Goal: Information Seeking & Learning: Understand process/instructions

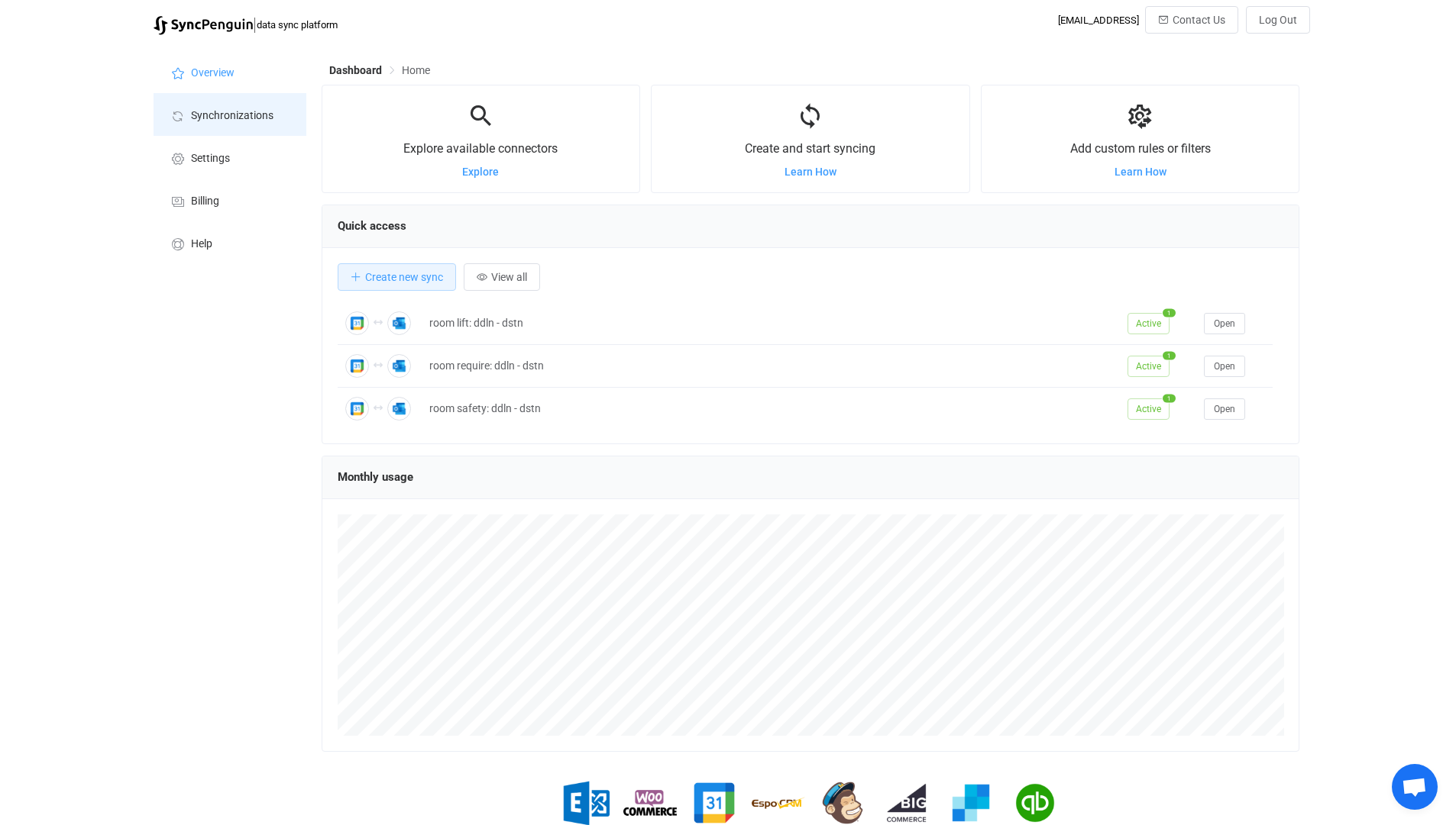
scroll to position [296, 978]
click at [222, 245] on li "Help" at bounding box center [229, 242] width 152 height 42
click at [218, 189] on li "Billing" at bounding box center [229, 200] width 152 height 42
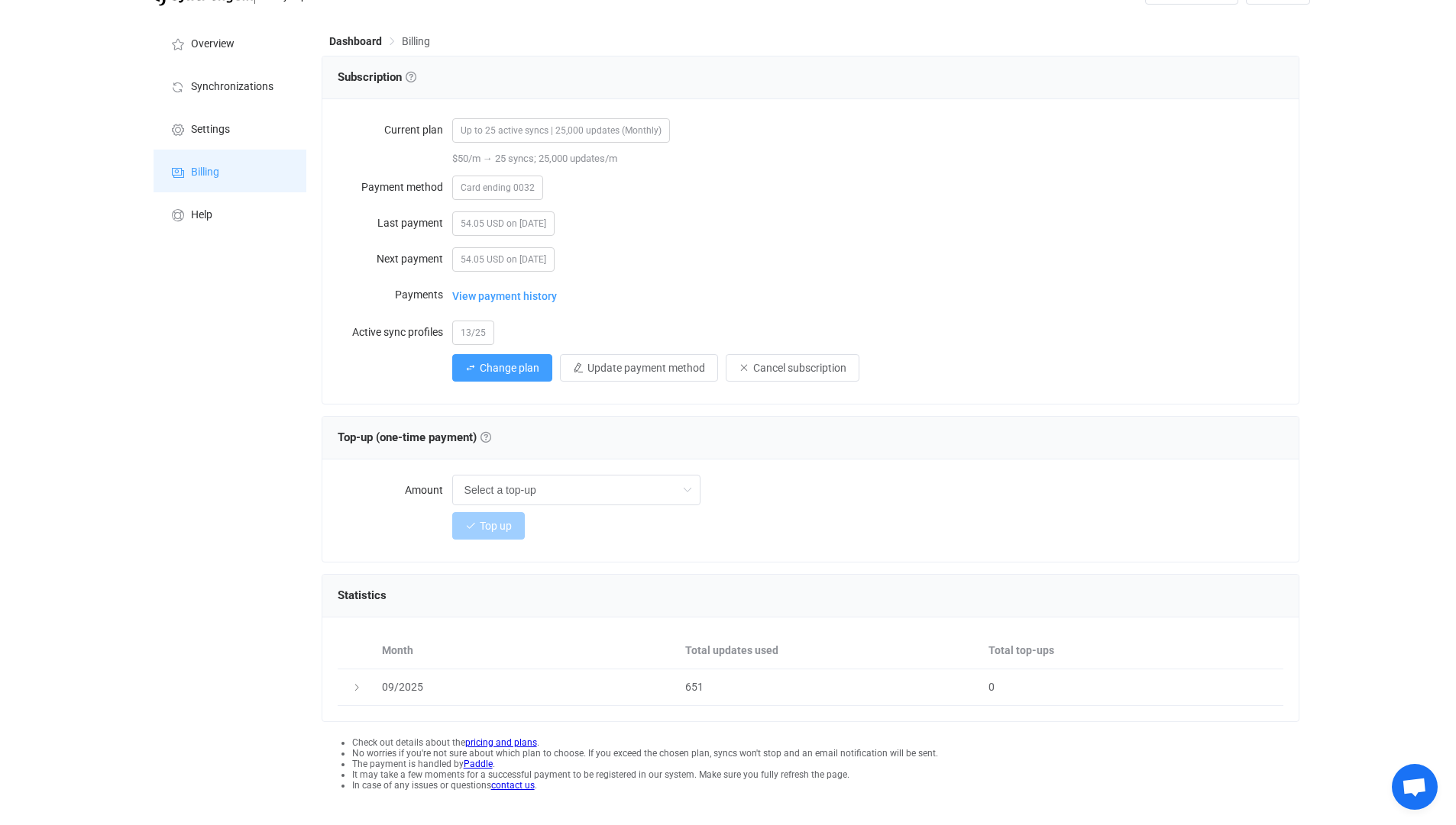
scroll to position [52, 0]
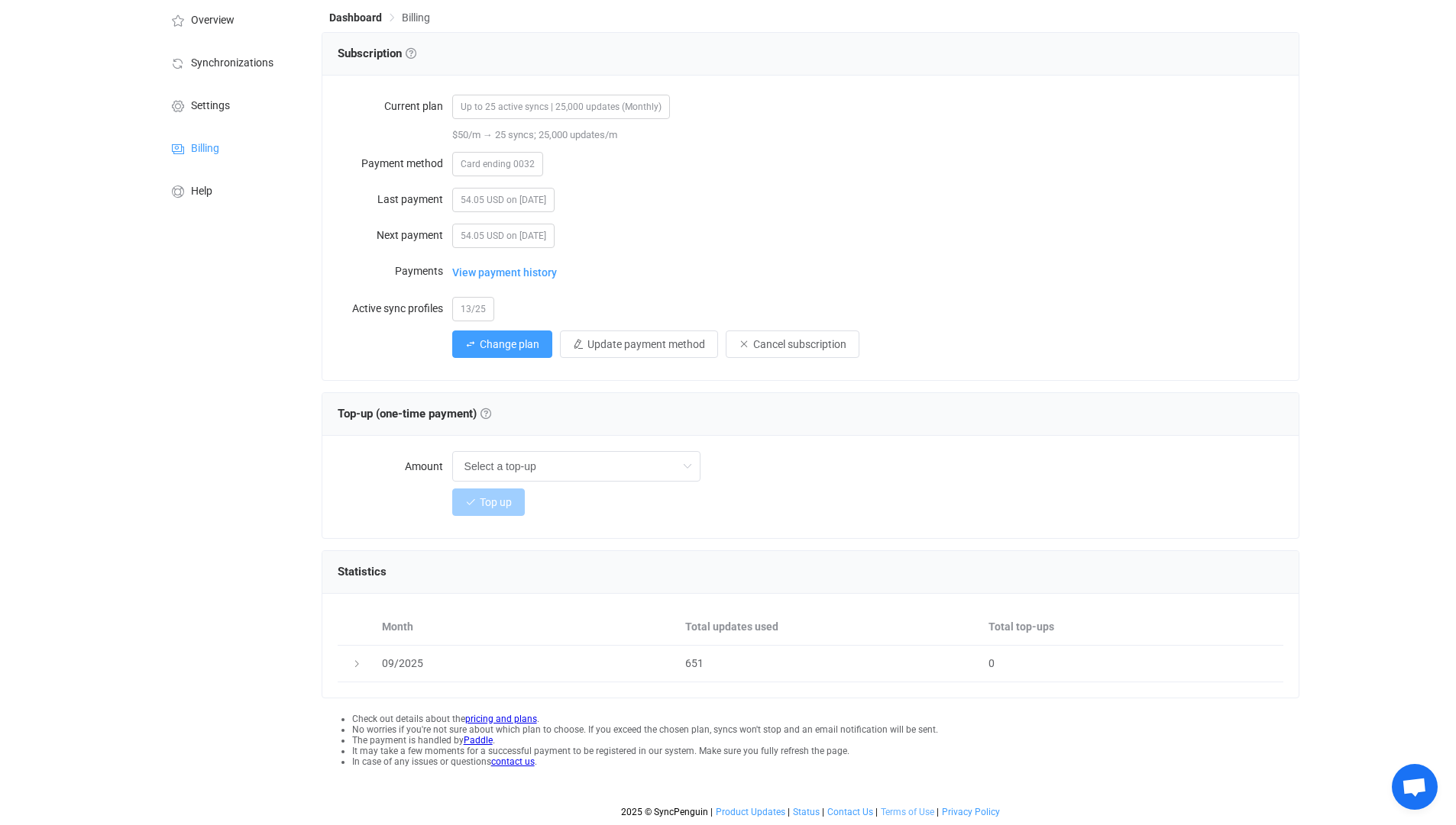
click at [899, 814] on span "Terms of Use" at bounding box center [907, 812] width 53 height 11
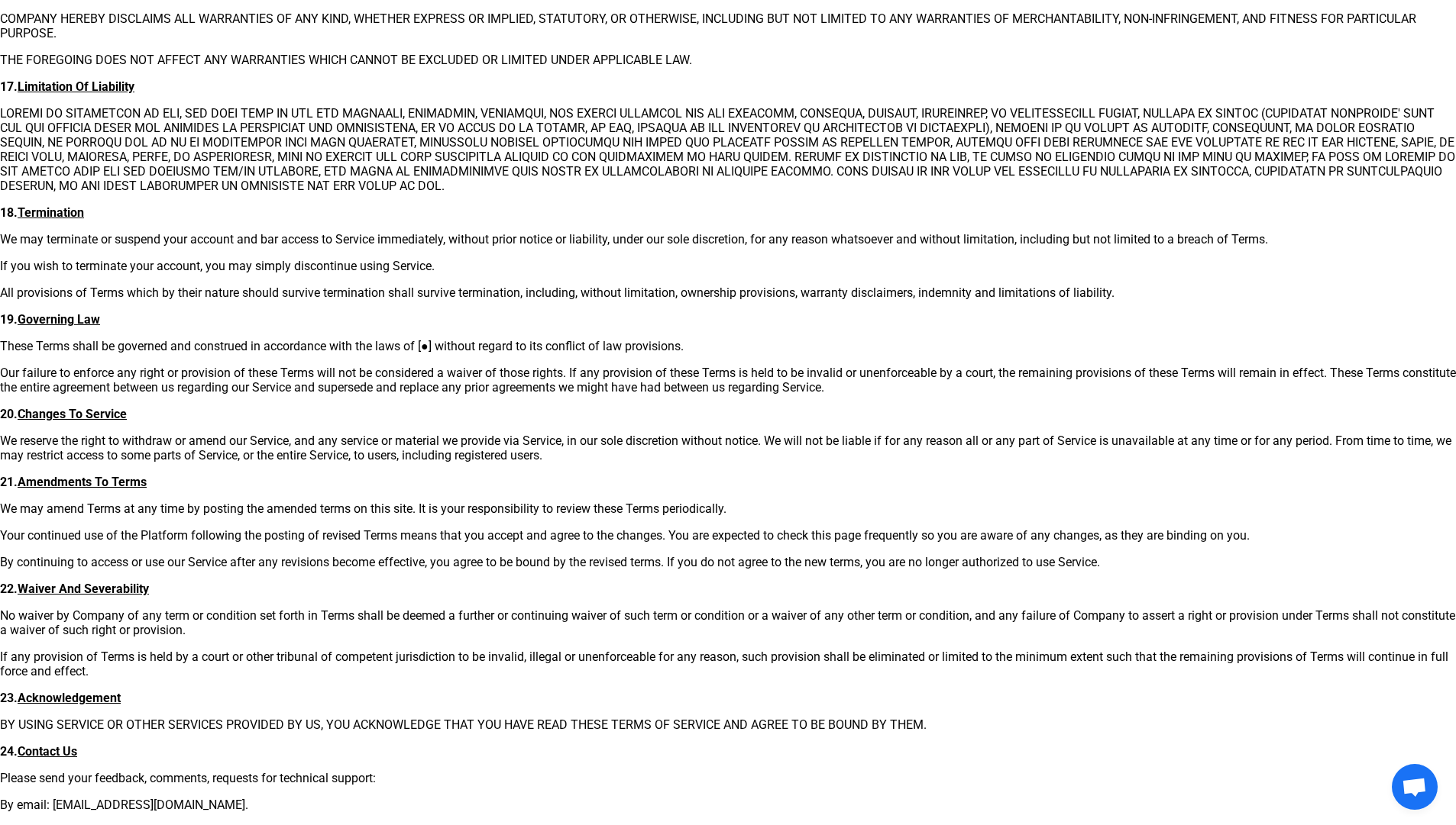
scroll to position [2581, 0]
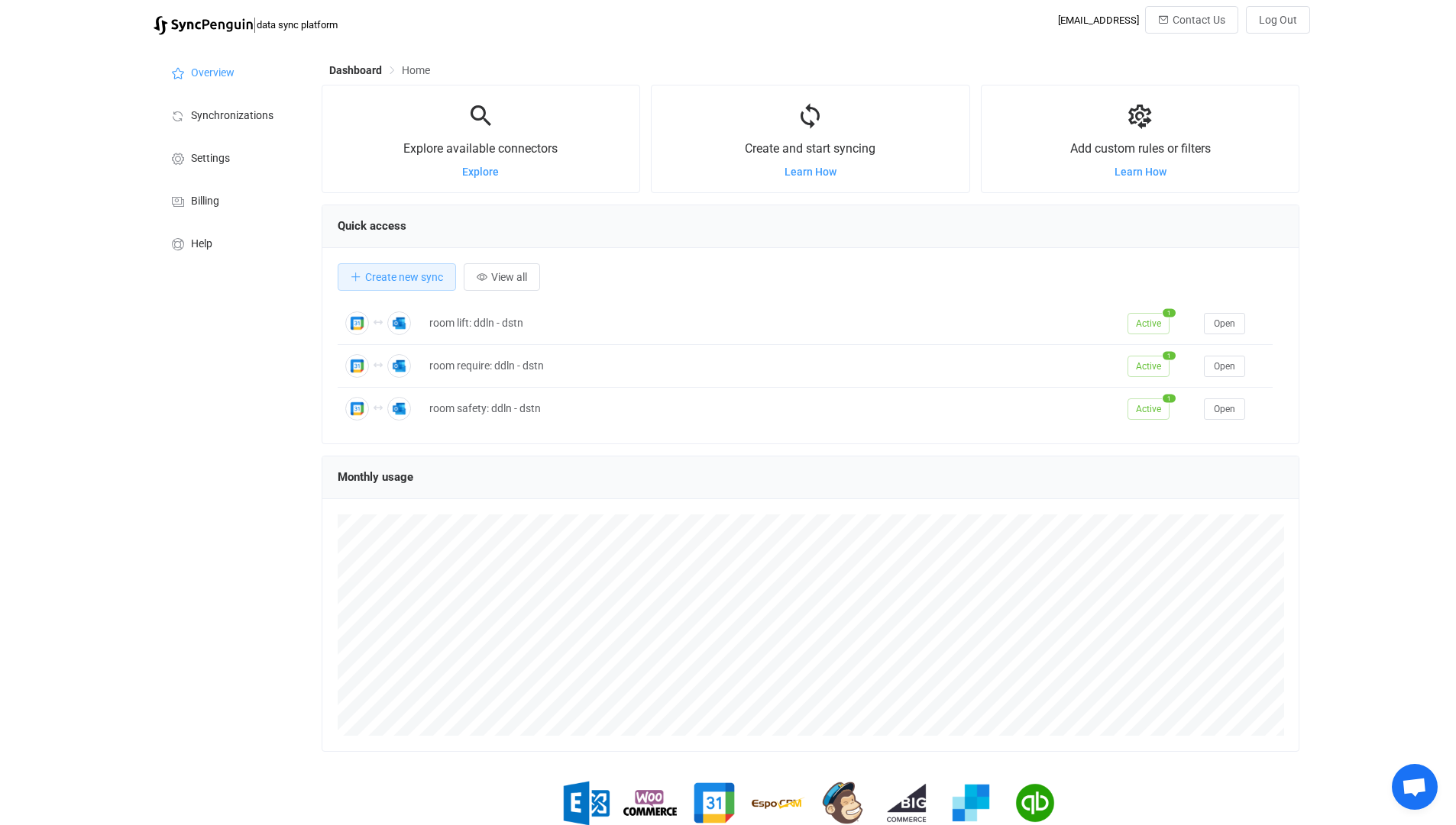
scroll to position [60, 0]
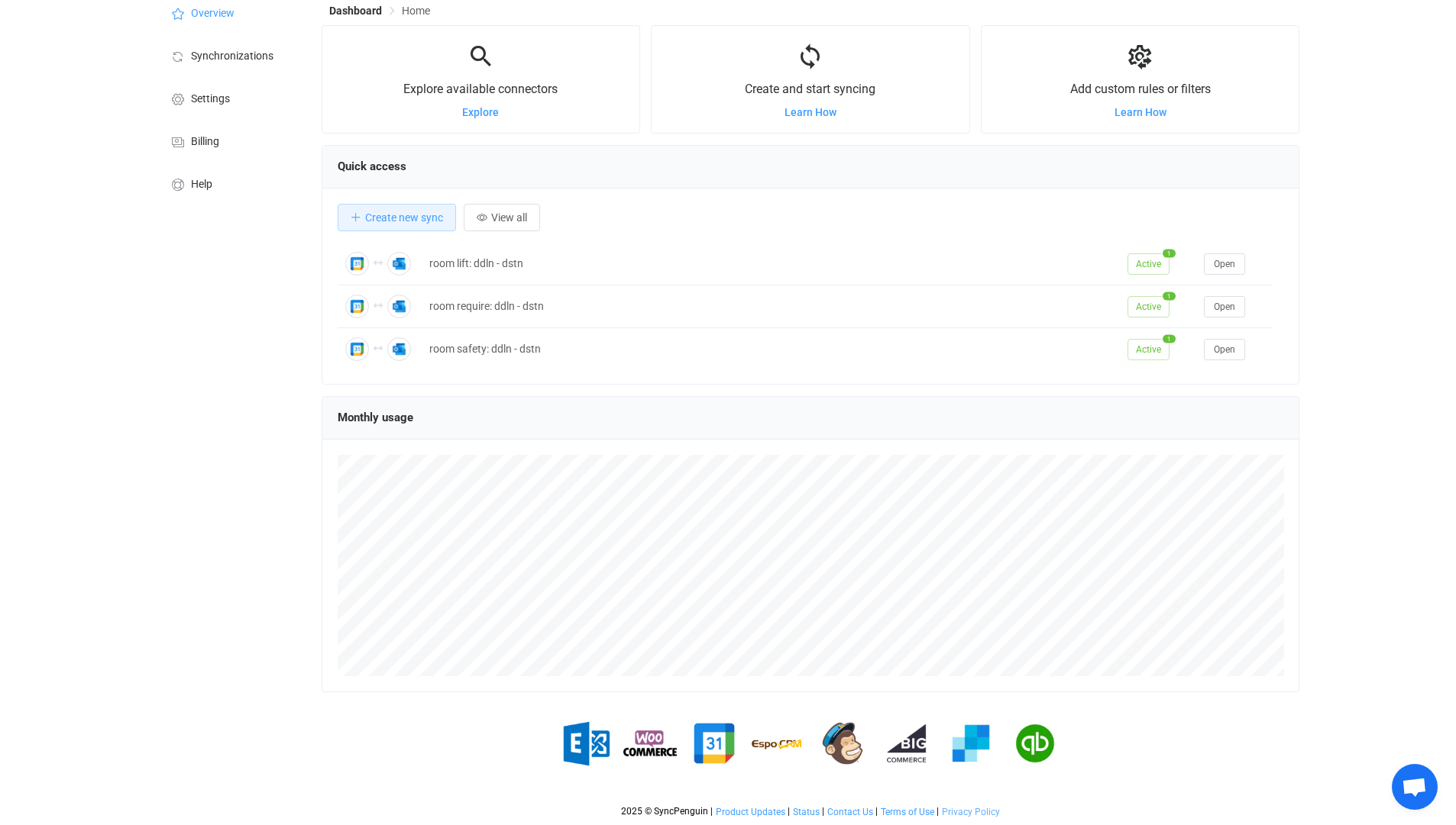
click at [955, 810] on span "Privacy Policy" at bounding box center [971, 812] width 58 height 11
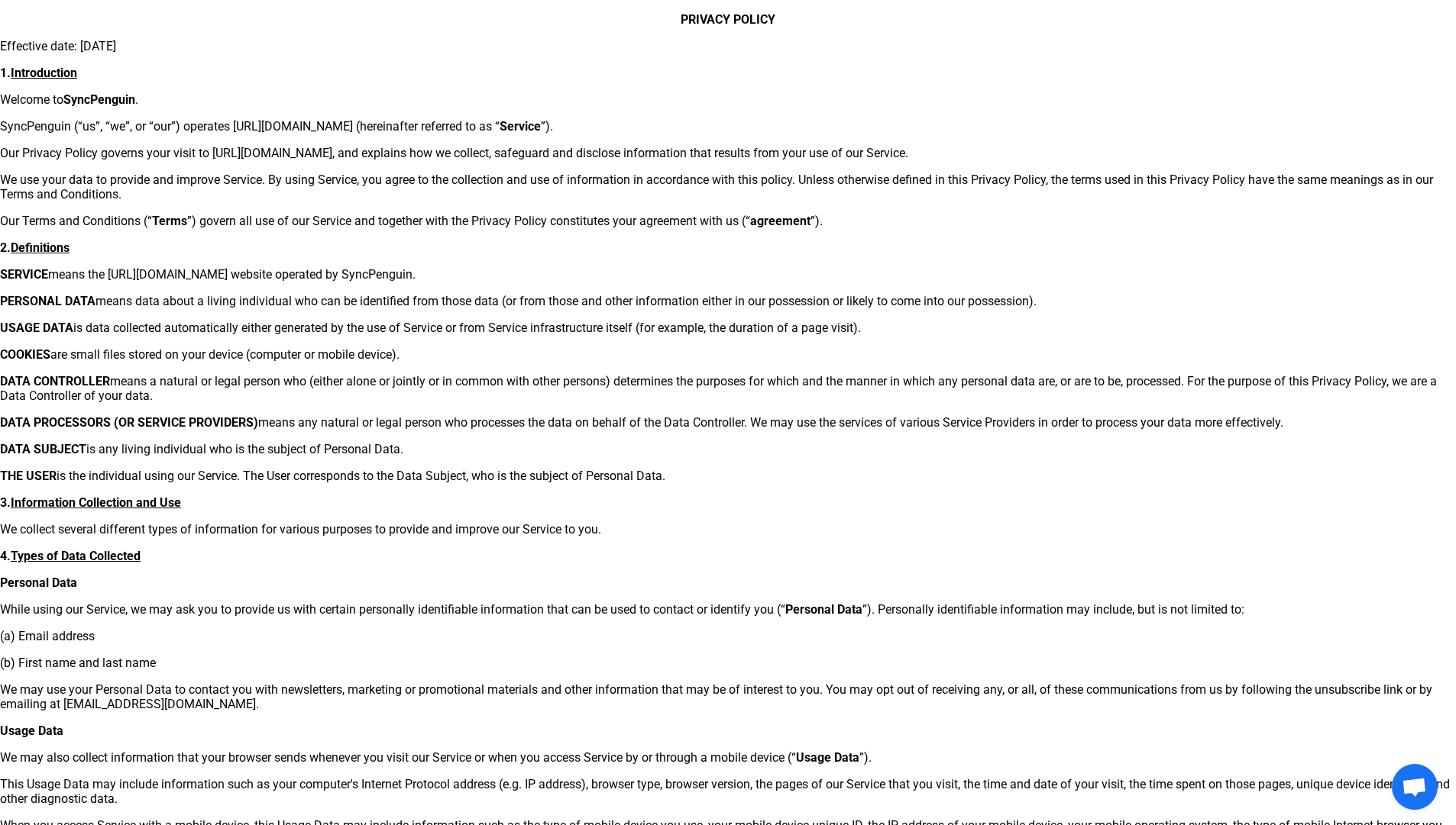
click at [267, 442] on p "DATA SUBJECT is any living individual who is the subject of Personal Data." at bounding box center [728, 449] width 1456 height 14
